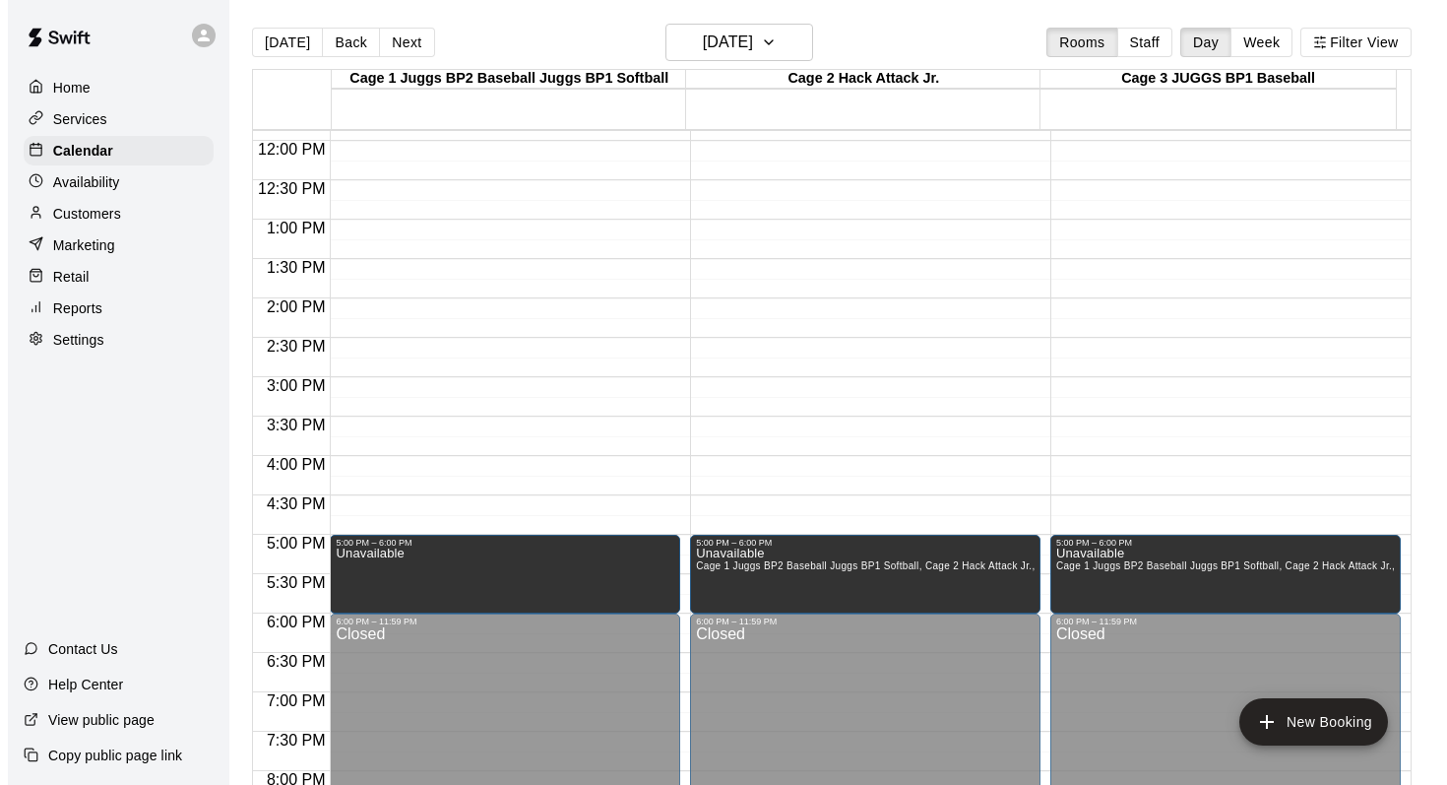
scroll to position [820, 0]
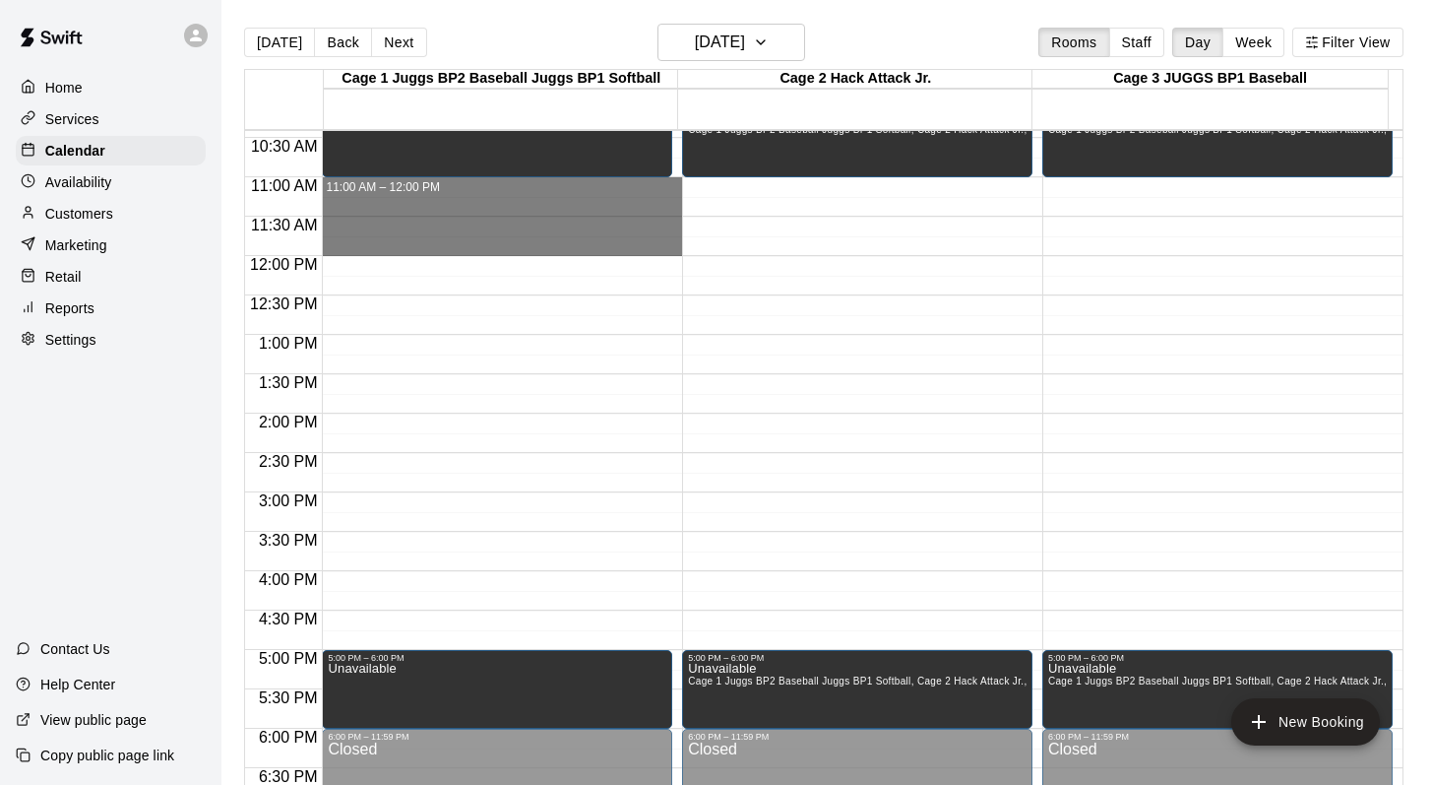
drag, startPoint x: 366, startPoint y: 180, endPoint x: 362, endPoint y: 237, distance: 57.2
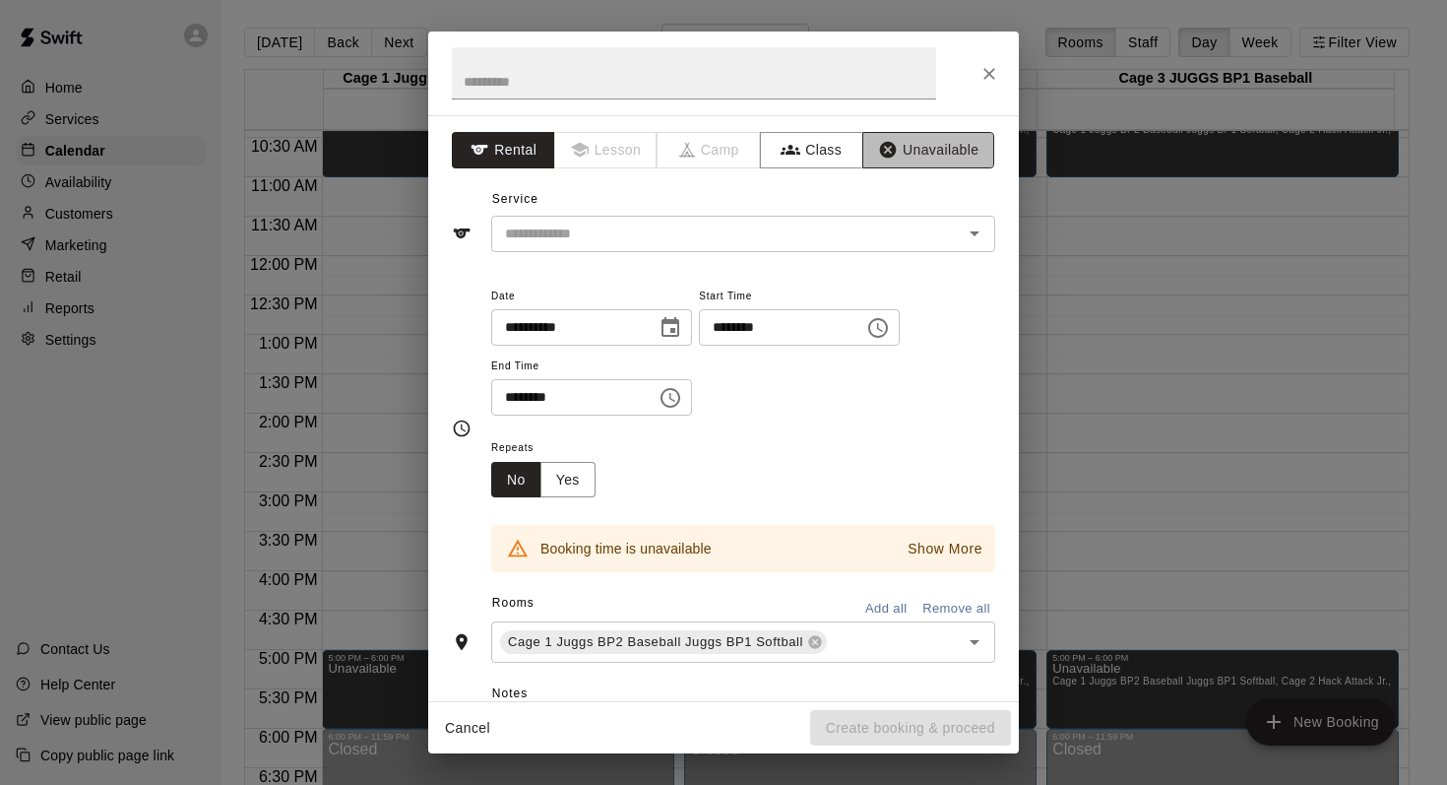
click at [673, 144] on button "Unavailable" at bounding box center [928, 150] width 132 height 36
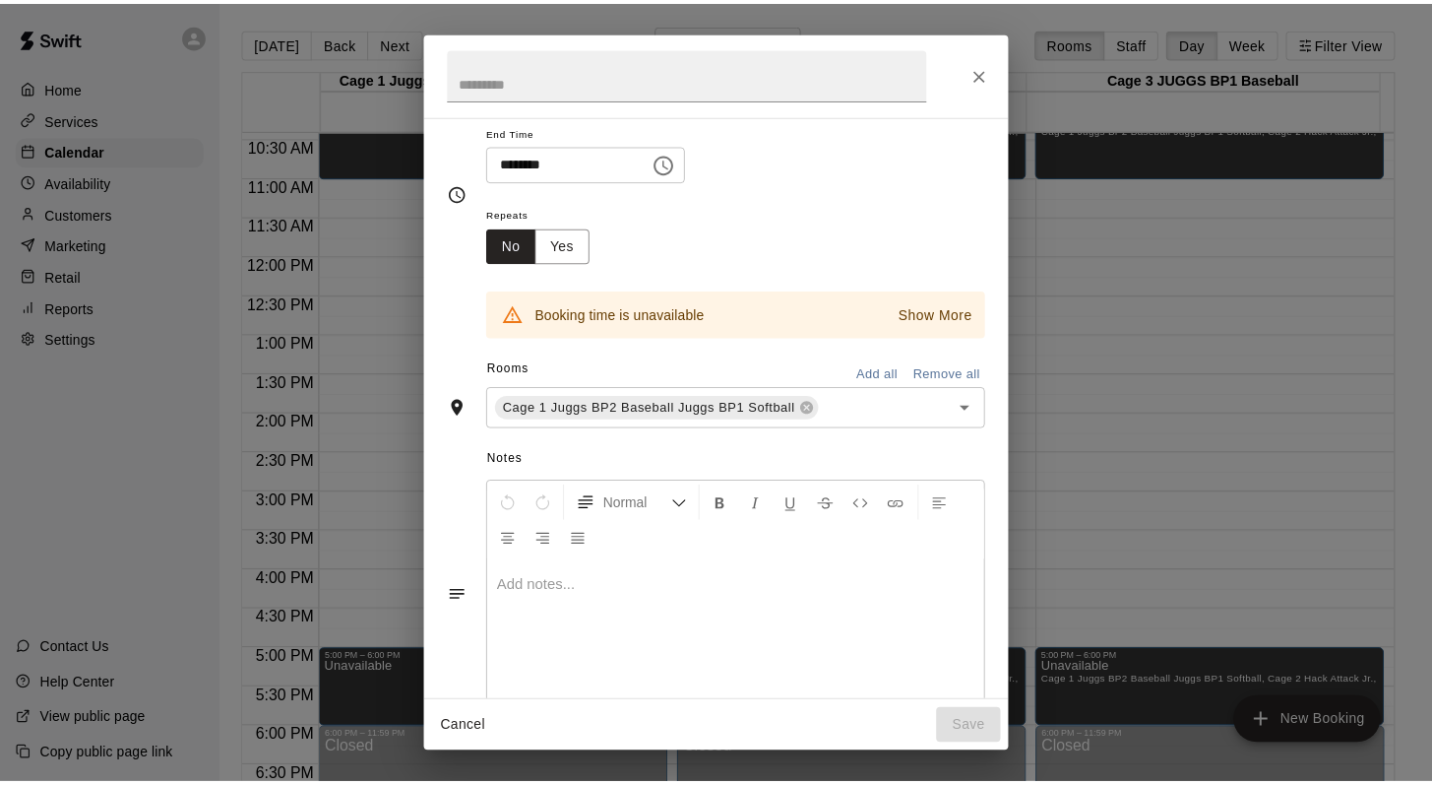
scroll to position [180, 0]
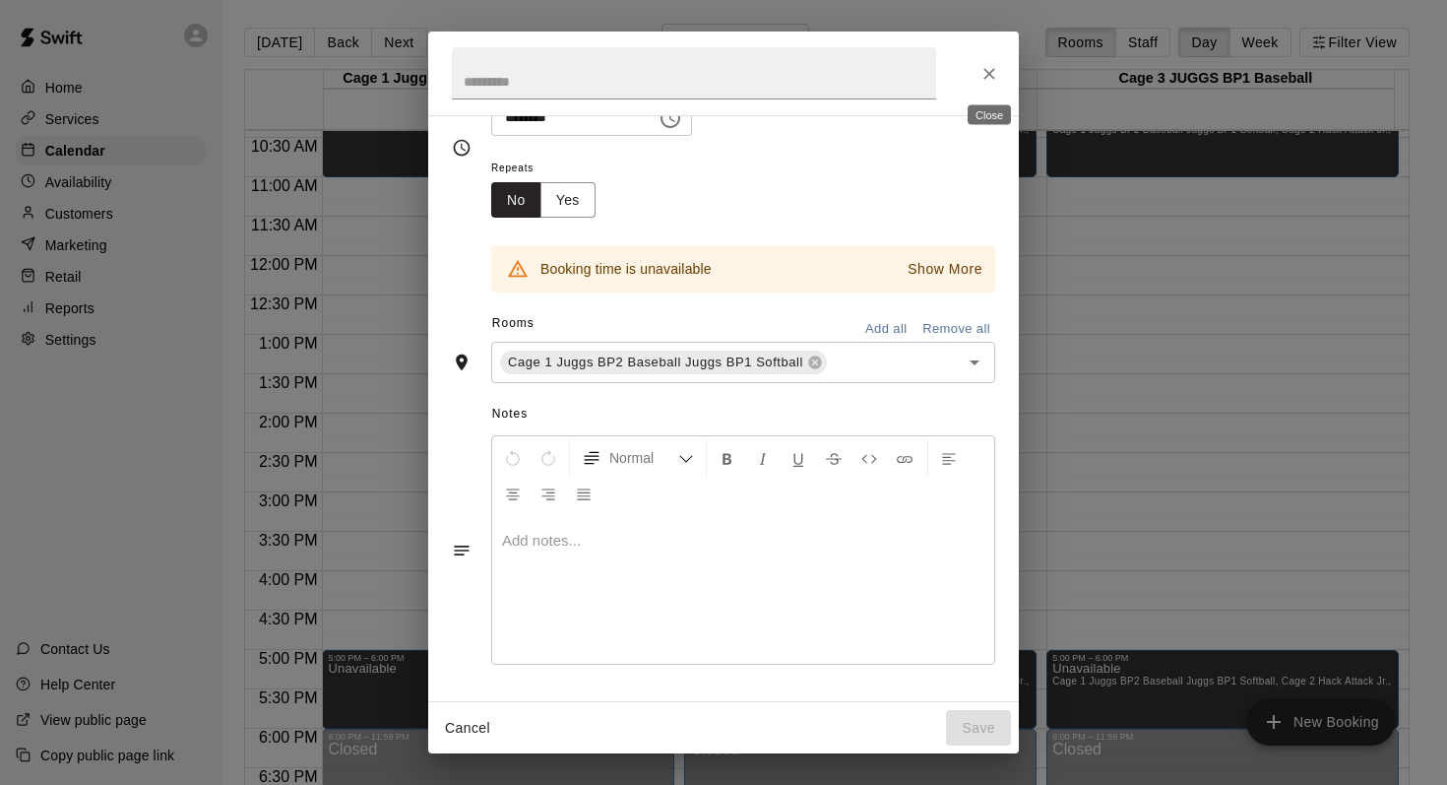
click at [673, 76] on icon "Close" at bounding box center [990, 74] width 20 height 20
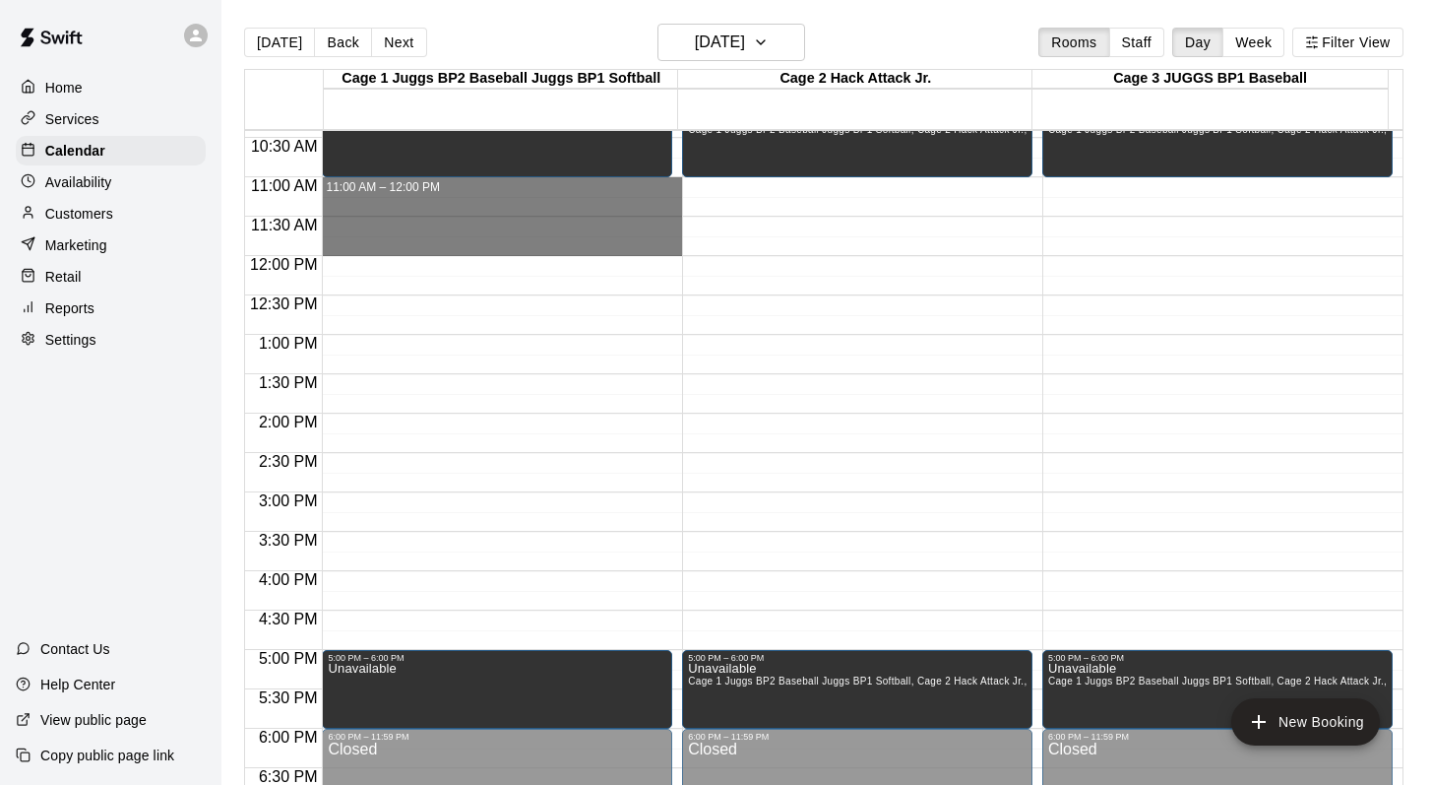
drag, startPoint x: 437, startPoint y: 184, endPoint x: 423, endPoint y: 239, distance: 56.8
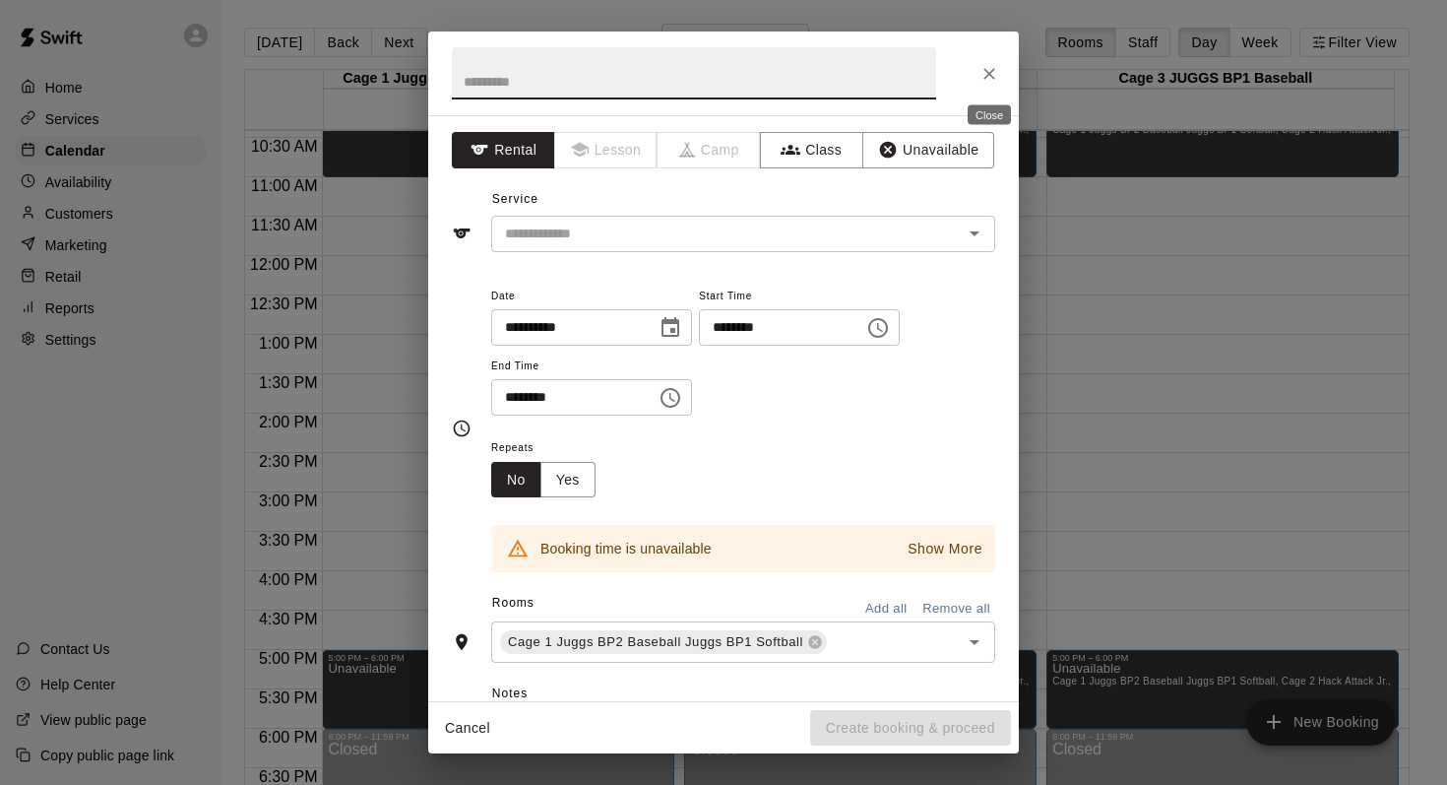
click at [673, 67] on icon "Close" at bounding box center [990, 74] width 20 height 20
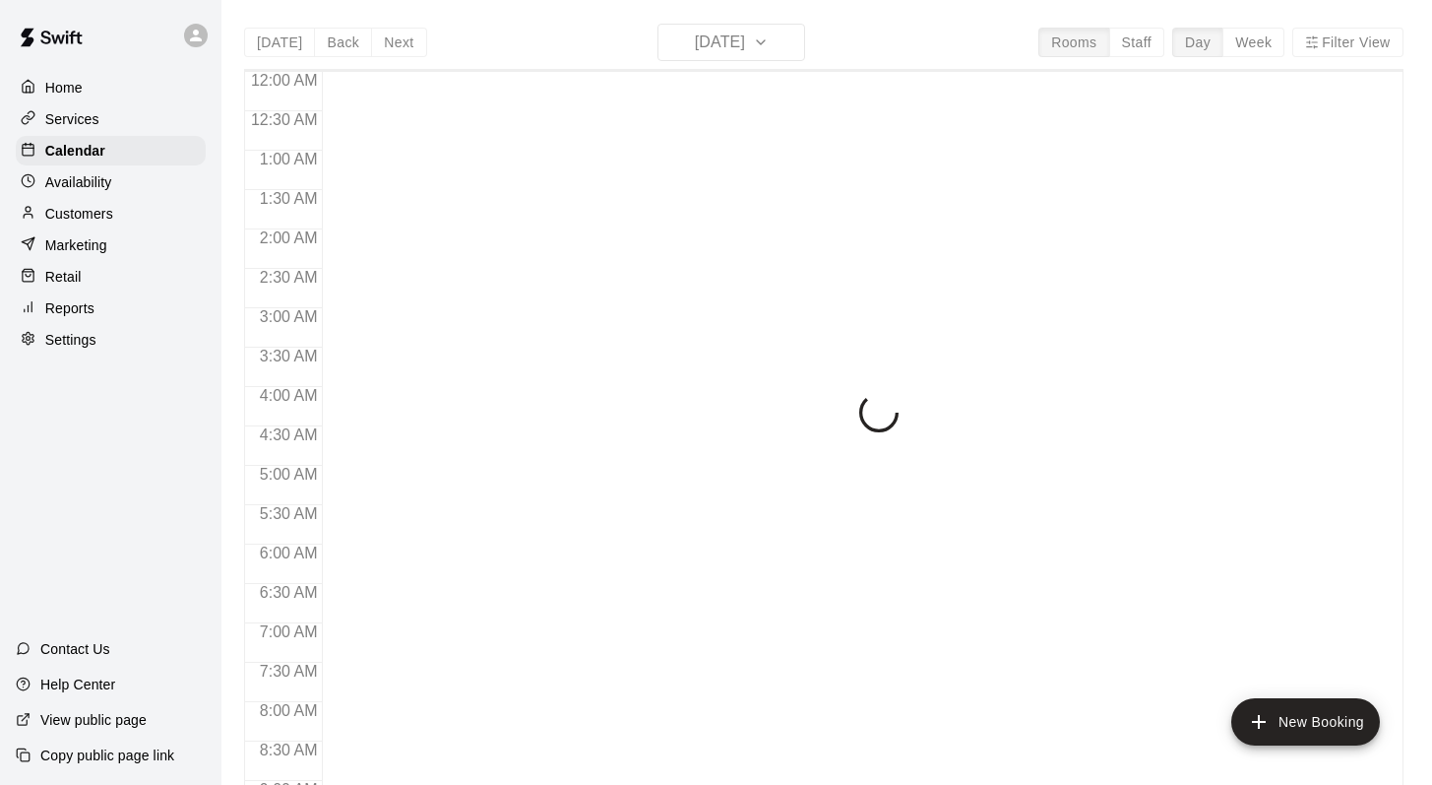
scroll to position [1156, 0]
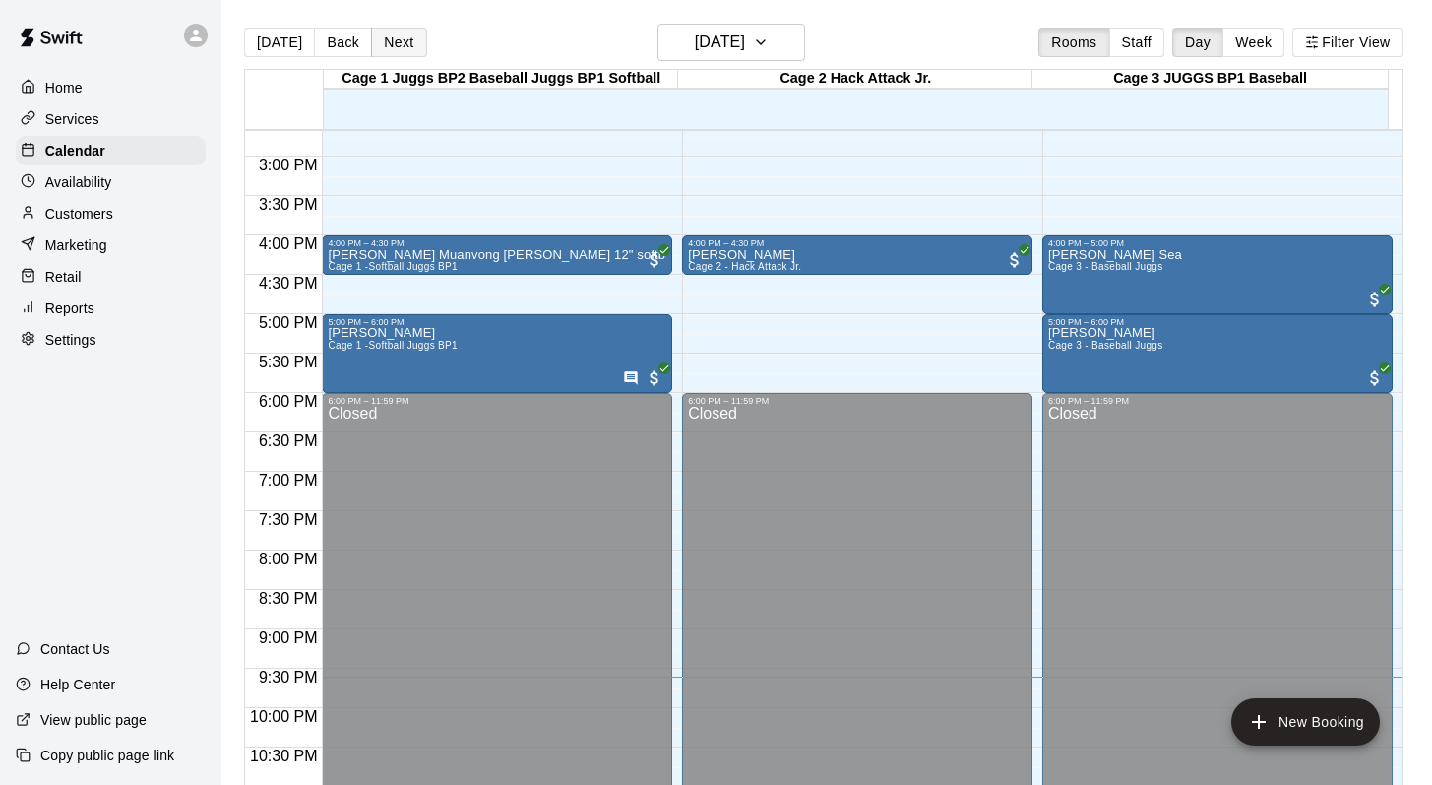
click at [391, 40] on button "Next" at bounding box center [398, 43] width 55 height 30
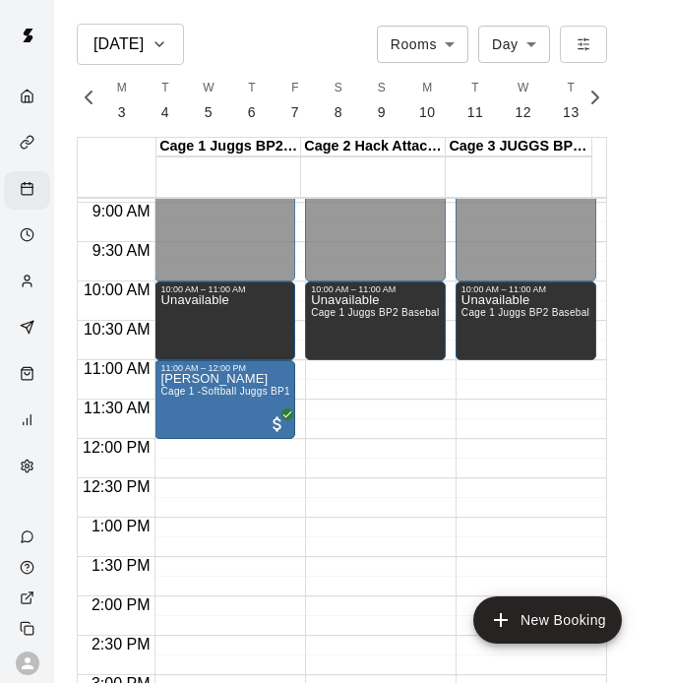
scroll to position [0, 8242]
